Goal: Information Seeking & Learning: Learn about a topic

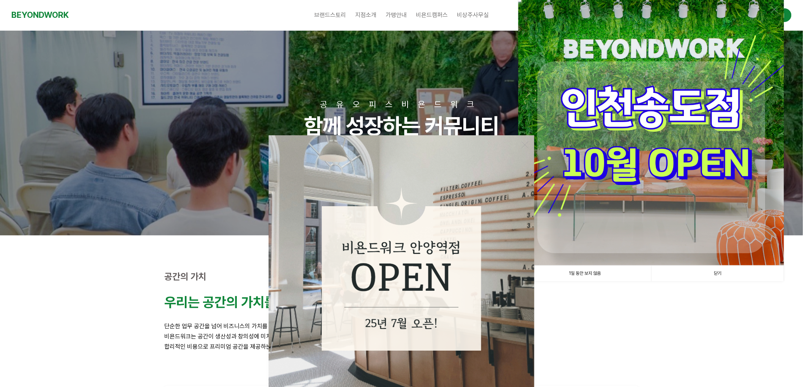
click at [722, 272] on link "닫기" at bounding box center [717, 274] width 133 height 16
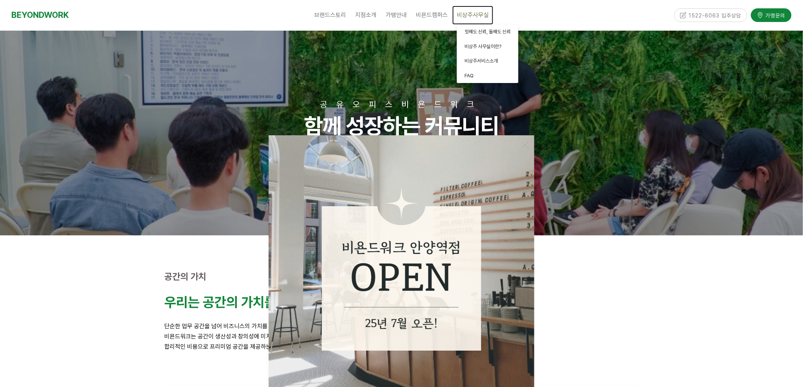
click at [471, 14] on span "비상주사무실" at bounding box center [473, 14] width 32 height 7
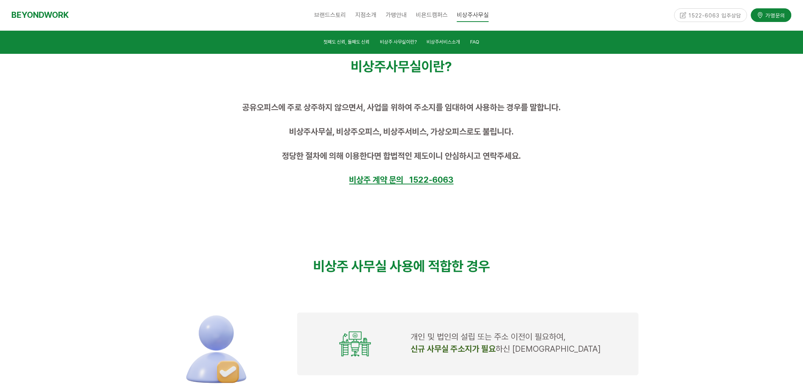
scroll to position [422, 0]
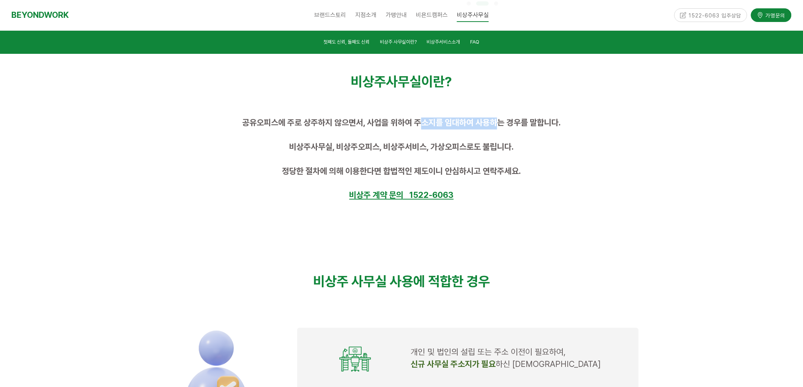
drag, startPoint x: 423, startPoint y: 121, endPoint x: 511, endPoint y: 122, distance: 88.4
click at [509, 122] on span "공유오피스에 주로 상주하지 않으면서, 사업을 위하여 주소지를 임대하여 사용하는 경우를 말합니다." at bounding box center [401, 123] width 319 height 10
click at [529, 124] on span "공유오피스에 주로 상주하지 않으면서, 사업을 위하여 주소지를 임대하여 사용하는 경우를 말합니다." at bounding box center [401, 123] width 319 height 10
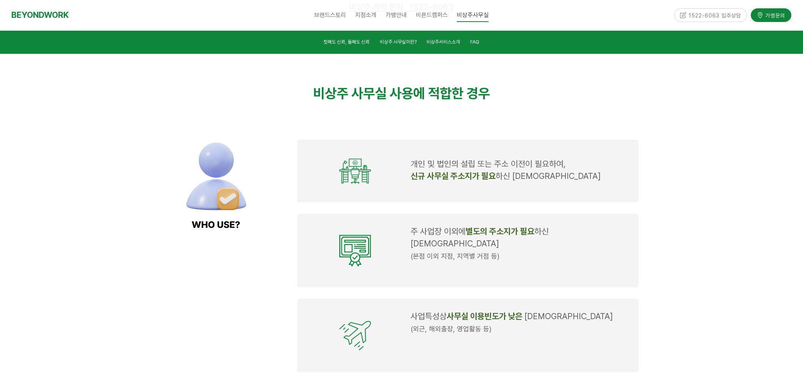
scroll to position [632, 0]
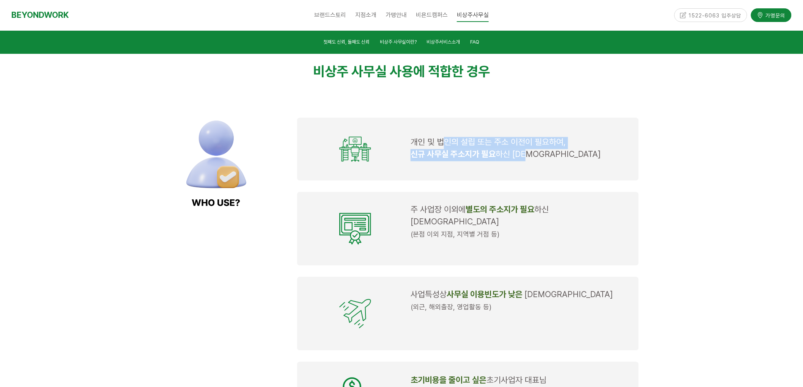
drag, startPoint x: 447, startPoint y: 142, endPoint x: 550, endPoint y: 150, distance: 103.9
click at [549, 149] on td "개인 및 법인의 설립 또는 주소 이전이 필요하여, 신규 사무실 주소지가 필요 하신 대표님" at bounding box center [520, 149] width 225 height 44
click at [556, 159] on p "신규 사무실 주소지가 필요 하신 대표님" at bounding box center [520, 155] width 219 height 12
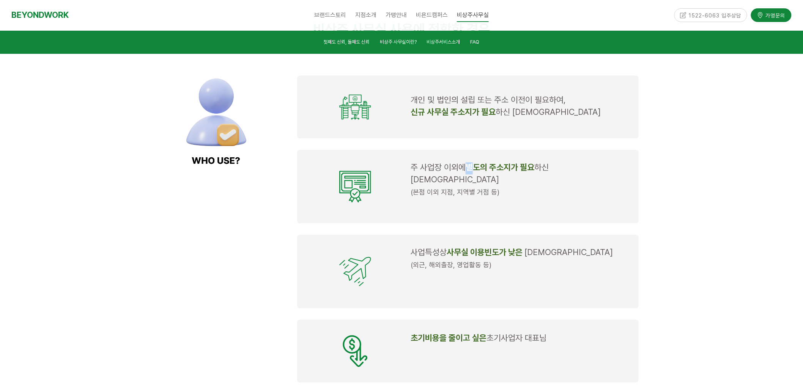
drag, startPoint x: 462, startPoint y: 164, endPoint x: 489, endPoint y: 175, distance: 28.9
click at [488, 175] on td "주 사업장 이외에 별도의 주소지가 필요 하신 대표님 (본점 이외 지점, 지역별 거점 등)" at bounding box center [520, 186] width 225 height 55
click at [539, 199] on p at bounding box center [520, 205] width 219 height 12
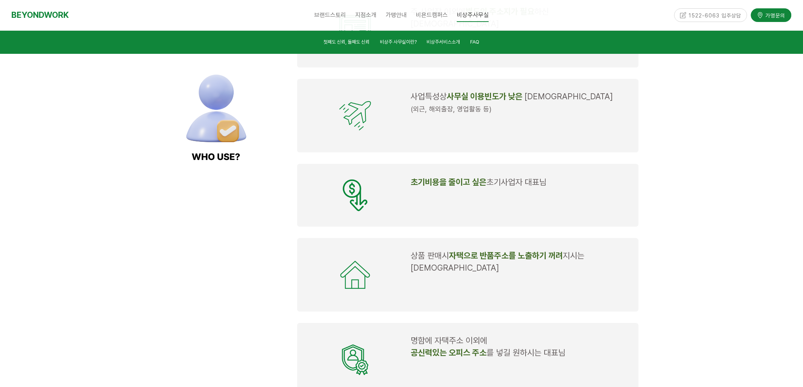
scroll to position [843, 0]
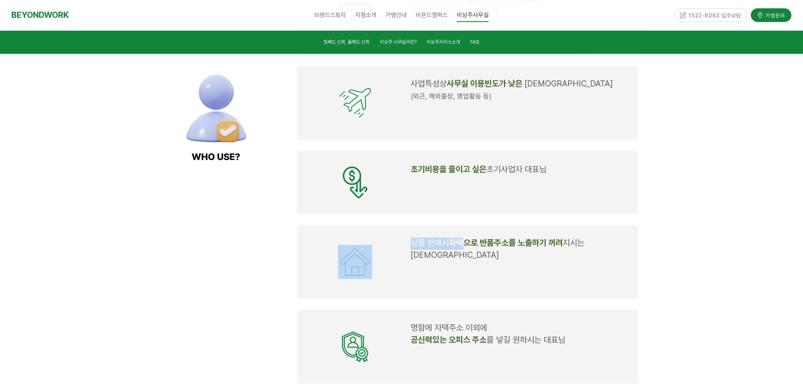
drag, startPoint x: 462, startPoint y: 221, endPoint x: 468, endPoint y: 238, distance: 17.9
click at [468, 236] on div "상품 판매시 자택으로 반품주소를 노출하기 꺼려 지시는 대표님" at bounding box center [468, 262] width 342 height 74
click at [473, 262] on p at bounding box center [520, 268] width 219 height 12
drag, startPoint x: 472, startPoint y: 228, endPoint x: 539, endPoint y: 239, distance: 68.1
click at [528, 238] on p "상품 판매시 자택으로 반품주소를 노출하기 꺼려 지시는 대표님" at bounding box center [520, 250] width 219 height 24
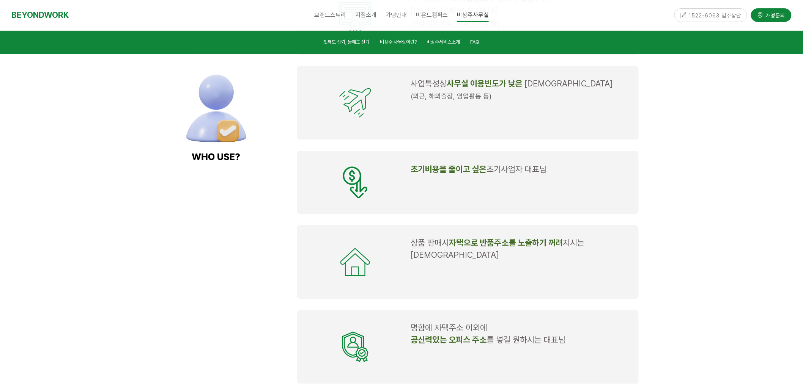
click at [549, 262] on p at bounding box center [520, 268] width 219 height 12
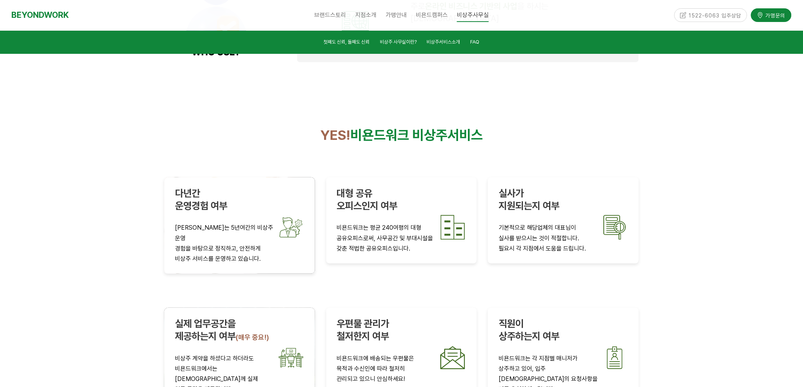
scroll to position [1265, 0]
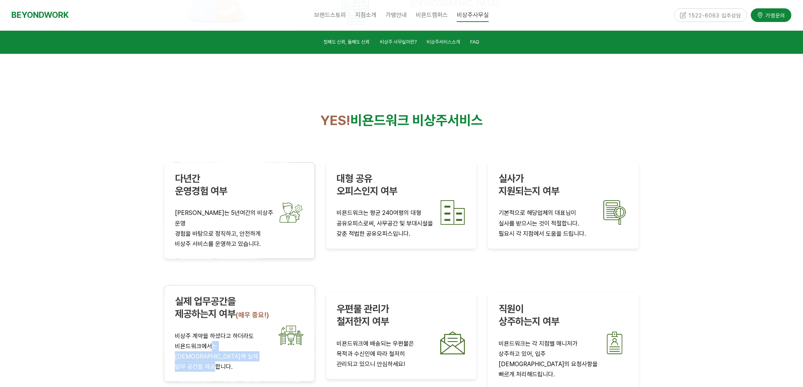
drag, startPoint x: 214, startPoint y: 302, endPoint x: 215, endPoint y: 322, distance: 20.1
click at [214, 318] on div "실제 업무공간을 제공하는지 여부 (매우 중요!) 비상주 계약을 하셨다고 하더라도 비욘드워크에서는 대표님들께 실제 업무 공간을 제공합니다." at bounding box center [239, 334] width 129 height 77
click at [215, 322] on div "실제 업무공간을 제공하는지 여부 (매우 중요!) 비상주 계약을 하셨다고 하더라도 비욘드워크에서는 대표님들께 실제 업무 공간을 제공합니다." at bounding box center [239, 334] width 151 height 96
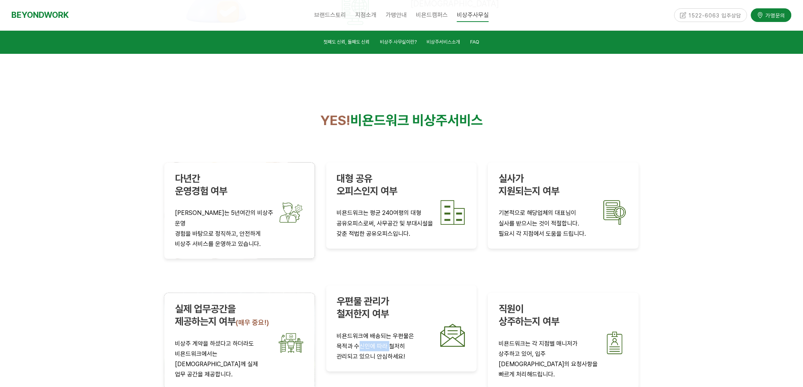
drag, startPoint x: 359, startPoint y: 301, endPoint x: 402, endPoint y: 310, distance: 43.8
click at [396, 342] on p "목적과 수신인에 따라 철저히" at bounding box center [401, 347] width 129 height 10
click at [405, 352] on p "관리되고 있으니 안심하세요!" at bounding box center [401, 357] width 129 height 10
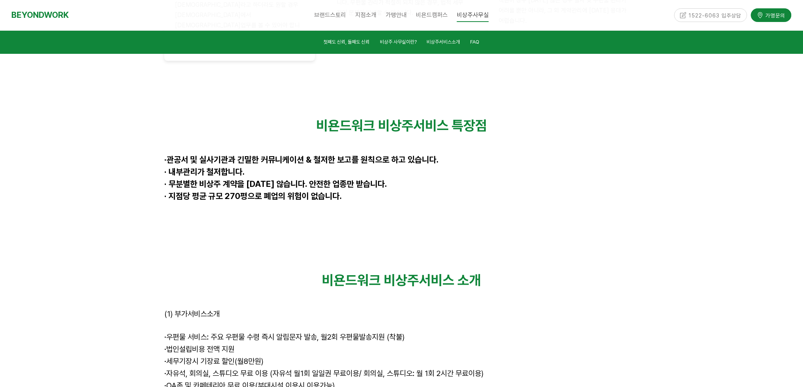
scroll to position [2024, 0]
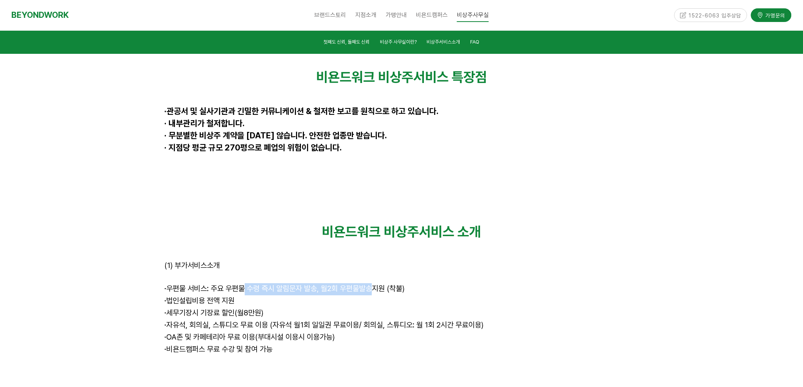
drag, startPoint x: 244, startPoint y: 206, endPoint x: 383, endPoint y: 208, distance: 138.9
click at [379, 284] on span "우편물 서비스: 주요 우편물 수령 즉시 알림문자 발송, 월2회 우편물발송지원 (착불)" at bounding box center [285, 288] width 238 height 9
click at [425, 296] on p "· 법인설립비용 전액 지원" at bounding box center [401, 302] width 474 height 12
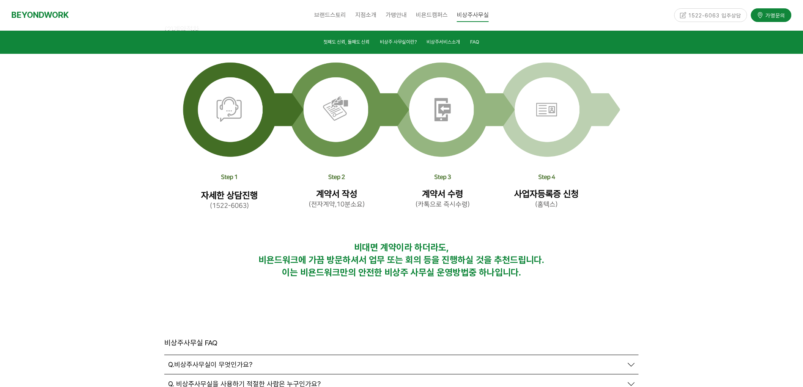
scroll to position [2446, 0]
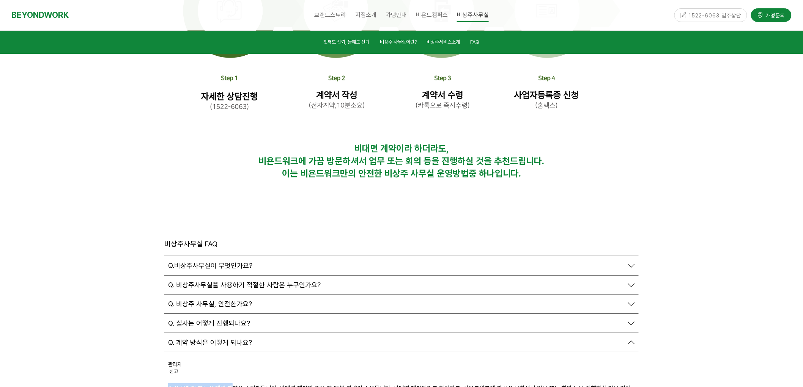
scroll to position [2488, 0]
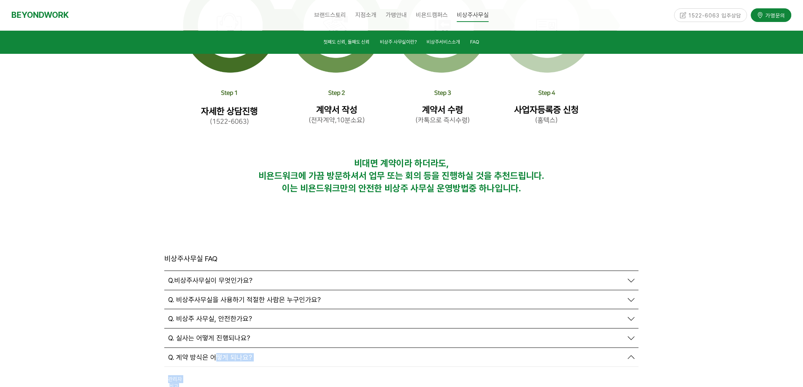
drag, startPoint x: 233, startPoint y: 277, endPoint x: 331, endPoint y: 281, distance: 97.6
click at [321, 348] on div "Q. 계약 방식은 어떻게 되나요? 관리자 신고 신고" at bounding box center [401, 388] width 474 height 81
drag, startPoint x: 384, startPoint y: 320, endPoint x: 585, endPoint y: 330, distance: 201.4
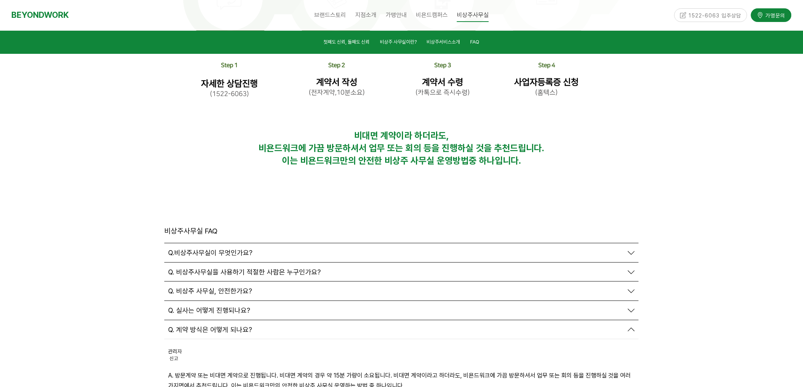
scroll to position [2530, 0]
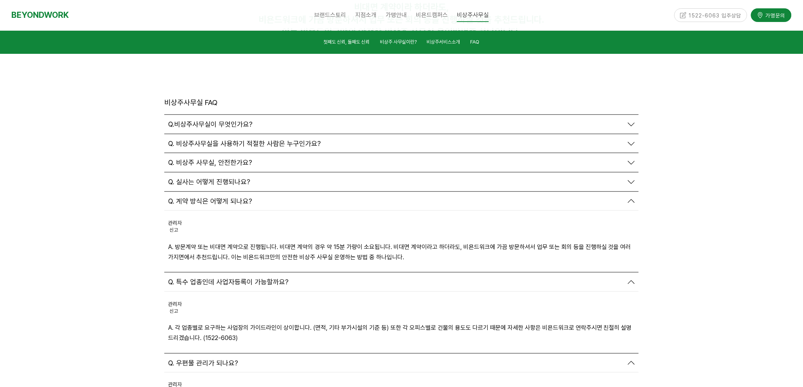
scroll to position [2657, 0]
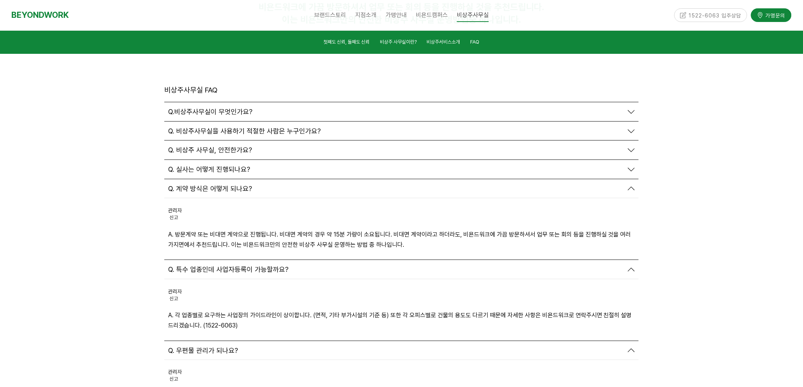
drag, startPoint x: 238, startPoint y: 319, endPoint x: 337, endPoint y: 318, distance: 99.1
click at [309, 361] on div "관리자 신고 신고 A. 우편물 관리 방법 또한 비욘드워크의 노하우입니다. 우편물 수령 즉시 법적인 효력이 발생하는 우편물 등을 철저하게 관리하…" at bounding box center [401, 386] width 474 height 51
click at [377, 361] on div "관리자 신고 신고 A. 우편물 관리 방법 또한 비욘드워크의 노하우입니다. 우편물 수령 즉시 법적인 효력이 발생하는 우편물 등을 철저하게 관리하…" at bounding box center [401, 386] width 474 height 51
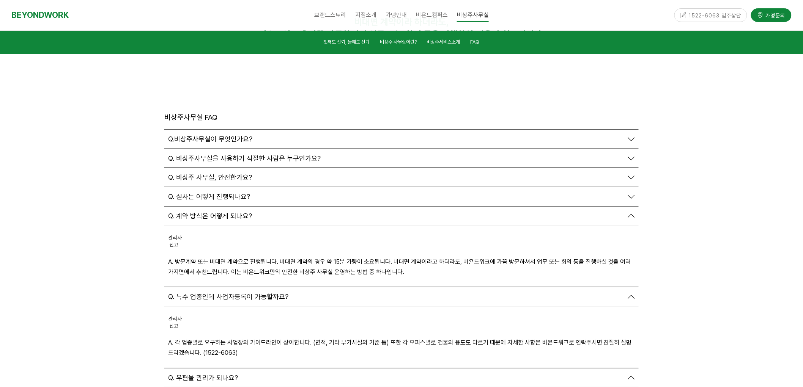
scroll to position [2614, 0]
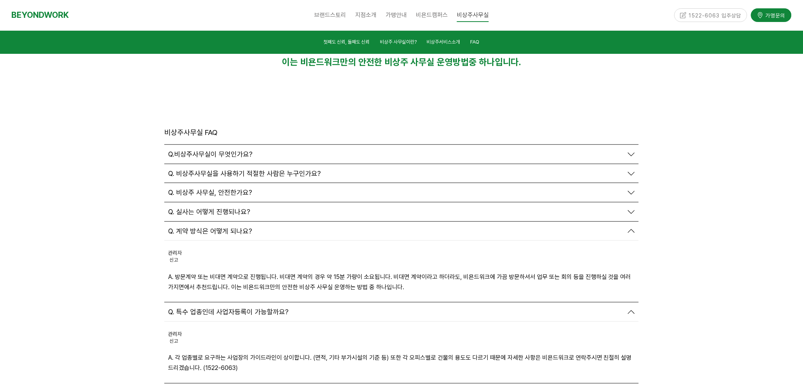
click at [200, 208] on span "Q. 실사는 어떻게 진행되나요?" at bounding box center [209, 212] width 82 height 8
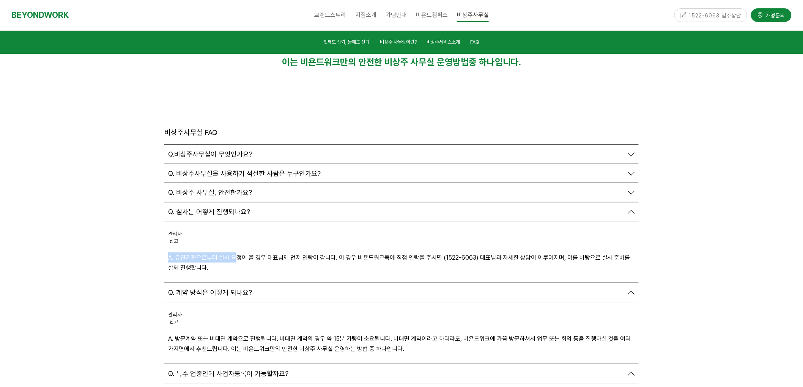
drag, startPoint x: 195, startPoint y: 170, endPoint x: 255, endPoint y: 179, distance: 61.5
click at [248, 222] on div "관리자 신고 신고 A. 유관기관으로부터 실사 요청이 올 경우 대표님께 먼저 연락이 갑니다. 이 경우 비욘드워크쪽에 직접 연락을 주시면 (152…" at bounding box center [401, 252] width 474 height 61
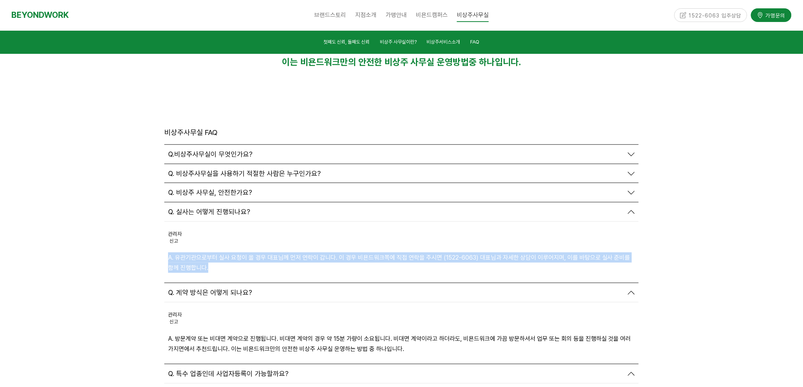
click at [309, 253] on p "A. 유관기관으로부터 실사 요청이 올 경우 대표님께 먼저 연락이 갑니다. 이 경우 비욘드워크쪽에 직접 연락을 주시면 (1522-6063) 대표…" at bounding box center [401, 263] width 467 height 20
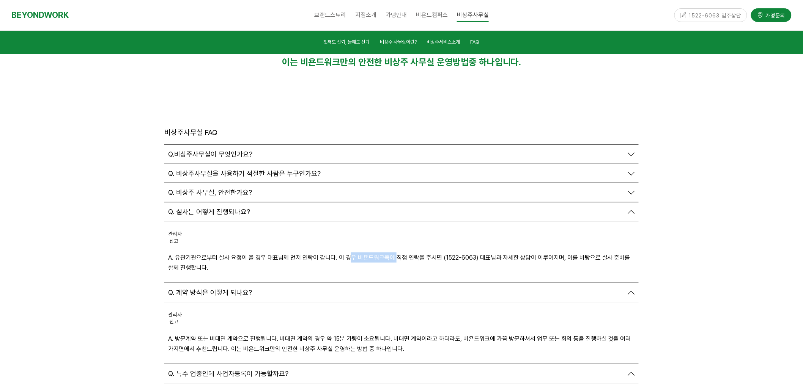
drag, startPoint x: 373, startPoint y: 176, endPoint x: 408, endPoint y: 175, distance: 34.2
click at [397, 253] on p "A. 유관기관으로부터 실사 요청이 올 경우 대표님께 먼저 연락이 갑니다. 이 경우 비욘드워크쪽에 직접 연락을 주시면 (1522-6063) 대표…" at bounding box center [401, 263] width 467 height 20
click at [506, 253] on p "A. 유관기관으로부터 실사 요청이 올 경우 대표님께 먼저 연락이 갑니다. 이 경우 비욘드워크쪽에 직접 연락을 주시면 (1522-6063) 대표…" at bounding box center [401, 263] width 467 height 20
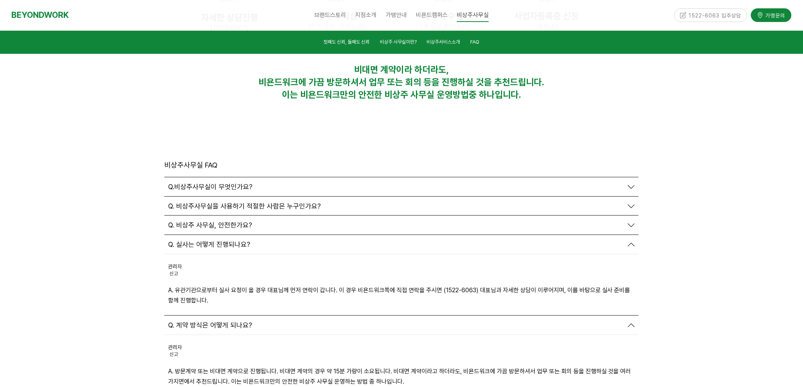
scroll to position [2572, 0]
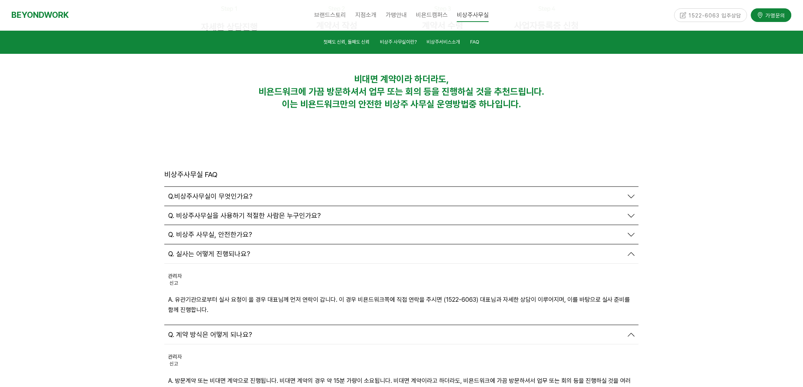
click at [209, 231] on span "Q. 비상주 사무실, 안전한가요?" at bounding box center [210, 235] width 84 height 8
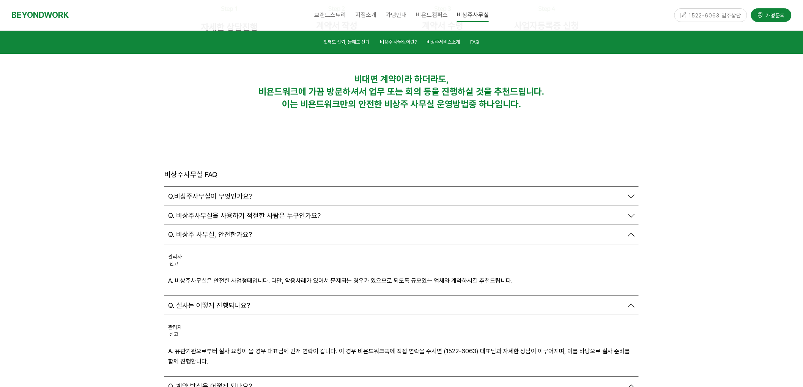
click at [213, 212] on span "Q. 비상주사무실을 사용하기 적절한 사람은 누구인가요?" at bounding box center [244, 216] width 153 height 8
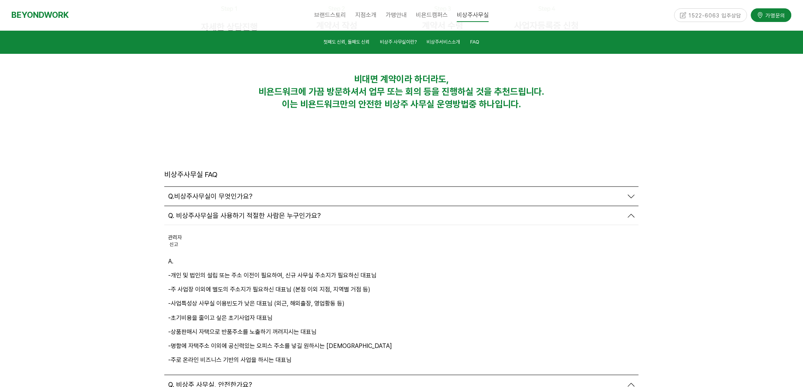
click at [212, 192] on span "Q.비상주사무실이 무엇인가요?" at bounding box center [210, 196] width 84 height 8
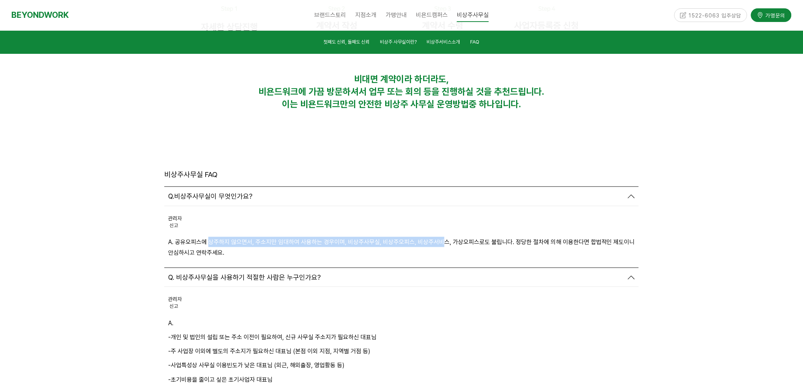
drag, startPoint x: 209, startPoint y: 154, endPoint x: 448, endPoint y: 161, distance: 239.6
click at [448, 237] on p "A. 공유오피스에 상주하지 않으면서, 주소지만 임대하여 사용하는 경우이며, 비상주사무실, 비상주오피스, 비상주서비스, 가상오피스로도 불립니다.…" at bounding box center [401, 247] width 467 height 20
click at [479, 237] on p "A. 공유오피스에 상주하지 않으면서, 주소지만 임대하여 사용하는 경우이며, 비상주사무실, 비상주오피스, 비상주서비스, 가상오피스로도 불립니다.…" at bounding box center [401, 247] width 467 height 20
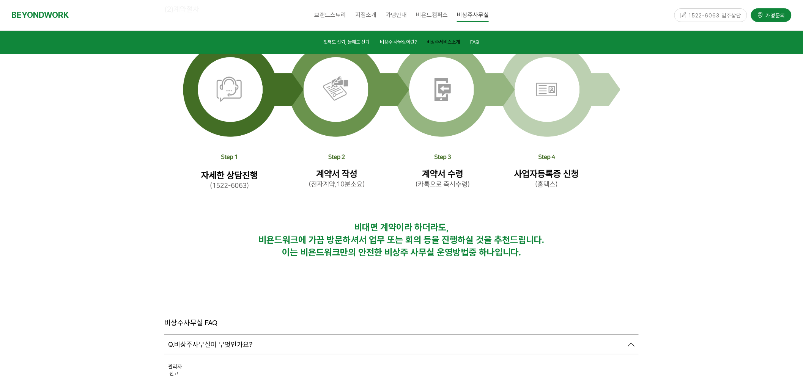
scroll to position [2404, 0]
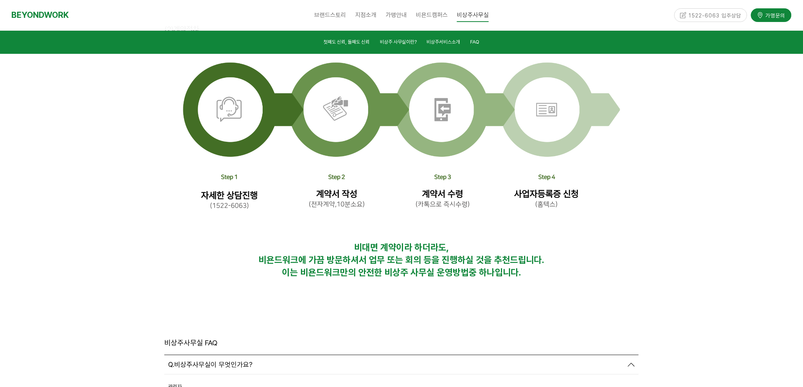
click at [468, 38] on li "FAQ" at bounding box center [474, 43] width 19 height 10
click at [477, 44] on span "FAQ" at bounding box center [474, 42] width 9 height 6
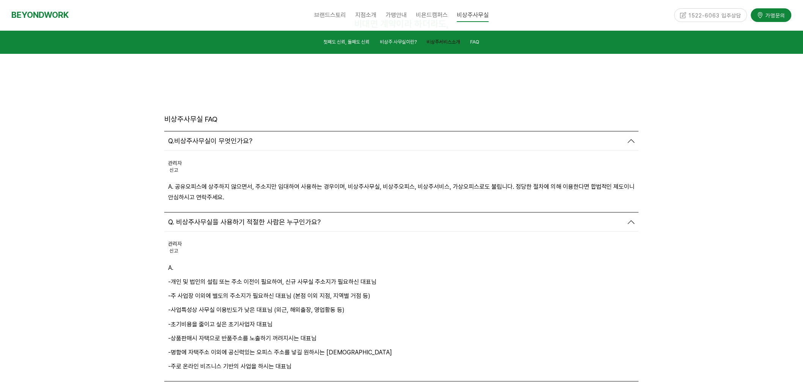
click at [453, 48] on link "비상주서비스소개" at bounding box center [443, 43] width 33 height 10
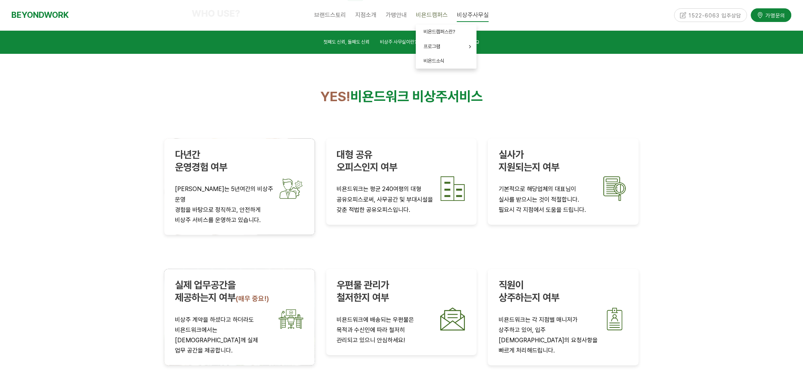
scroll to position [1285, 0]
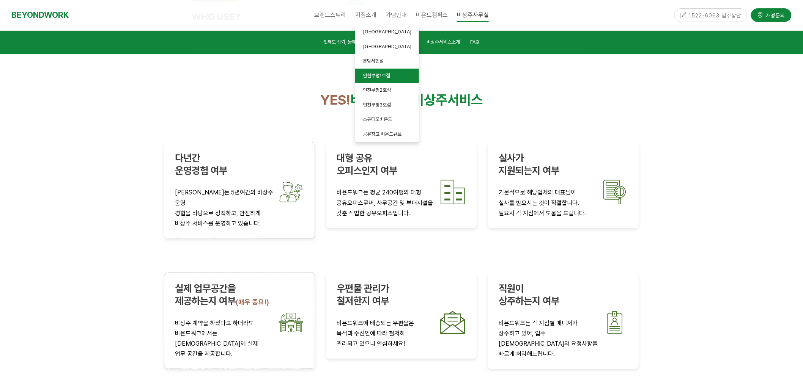
click at [376, 80] on link "인천부평1호점" at bounding box center [387, 76] width 64 height 15
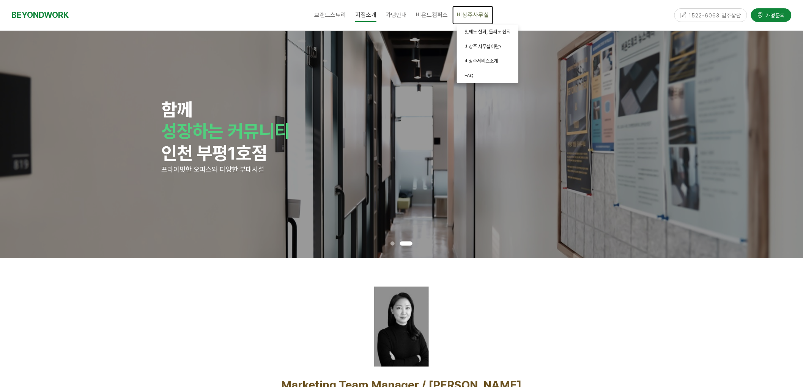
click at [491, 17] on link "비상주사무실" at bounding box center [472, 15] width 41 height 19
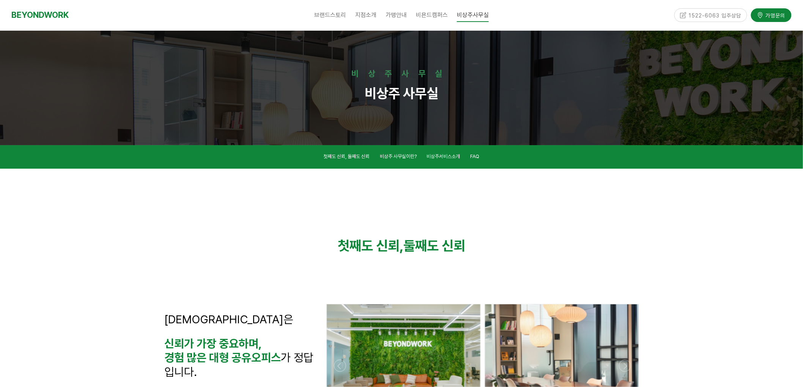
click at [707, 16] on div "1522-6063 입주상담" at bounding box center [710, 14] width 73 height 13
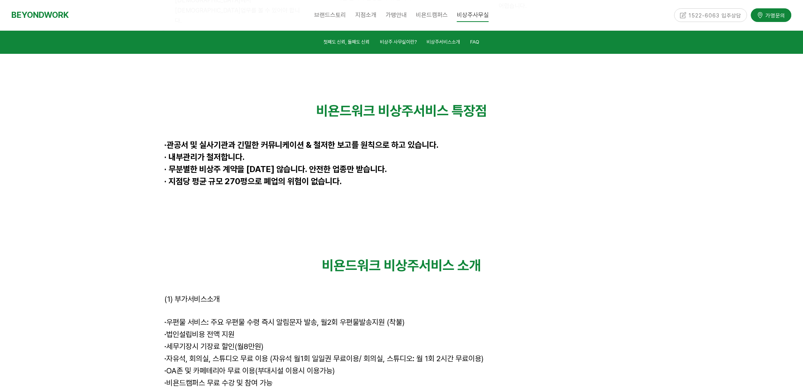
scroll to position [1771, 0]
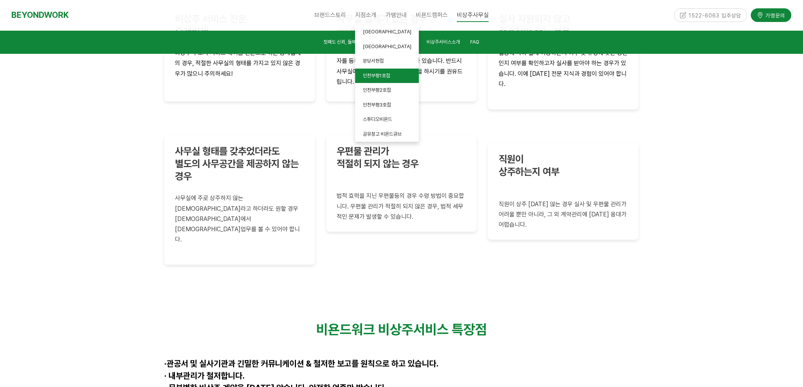
click at [377, 75] on span "인천부평1호점" at bounding box center [376, 76] width 27 height 6
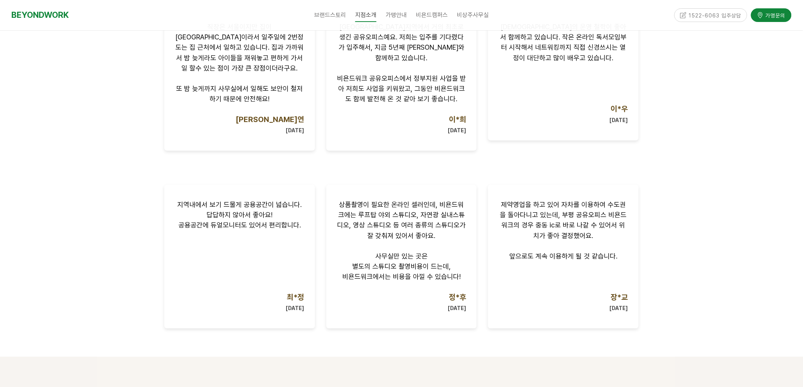
scroll to position [843, 0]
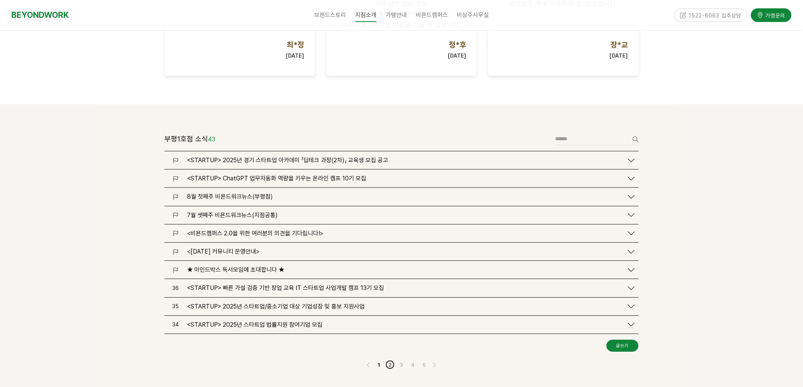
click at [386, 361] on link "2" at bounding box center [390, 365] width 9 height 9
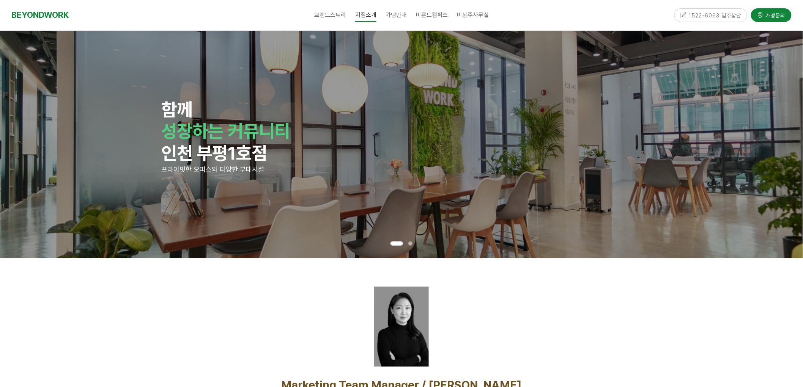
scroll to position [929, 0]
